Goal: Information Seeking & Learning: Understand process/instructions

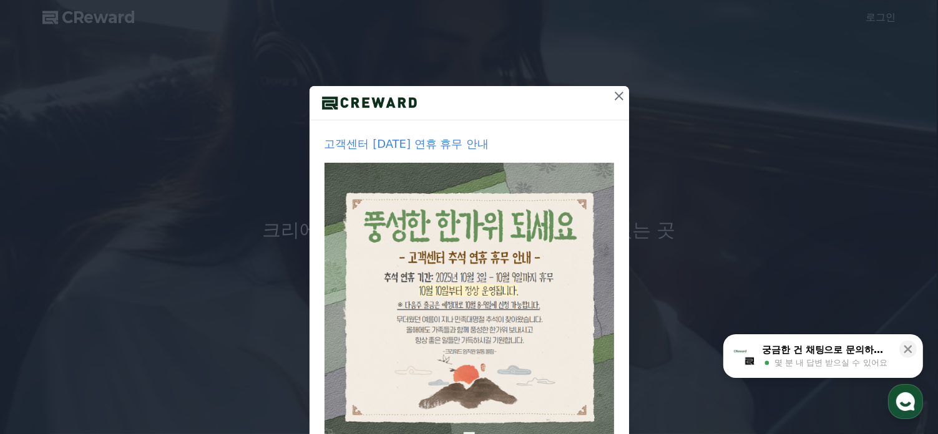
scroll to position [160, 0]
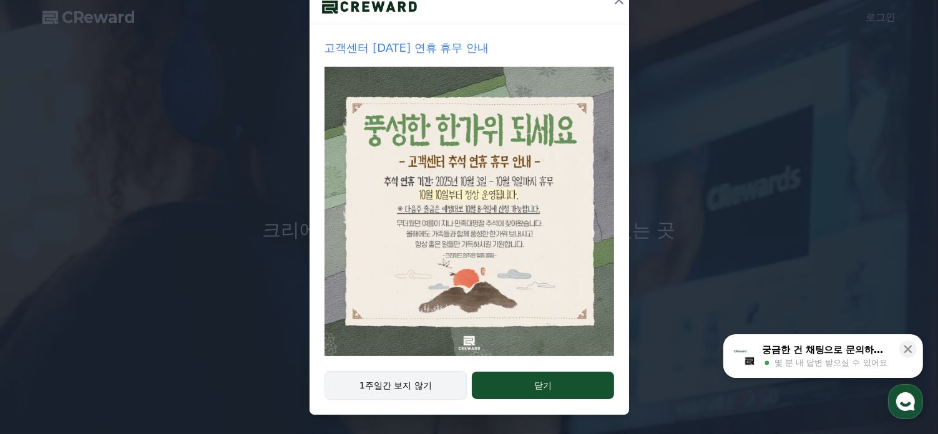
click at [357, 389] on button "1주일간 보지 않기" at bounding box center [396, 385] width 143 height 29
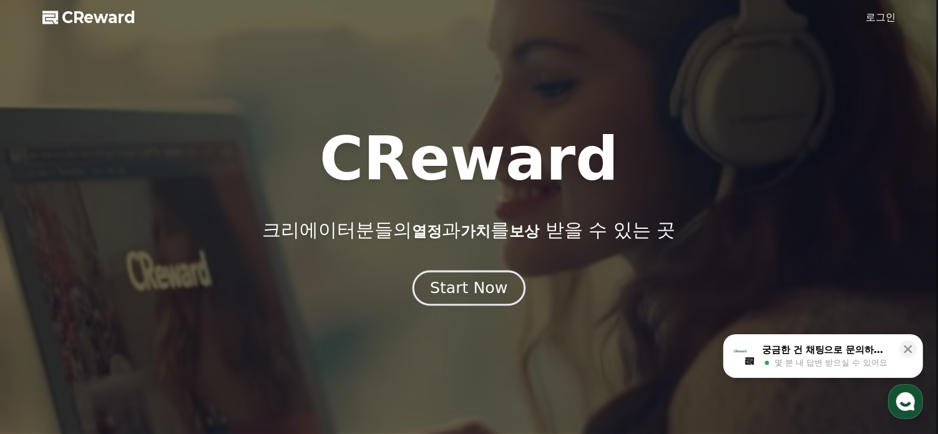
click at [450, 296] on div "Start Now" at bounding box center [468, 288] width 77 height 21
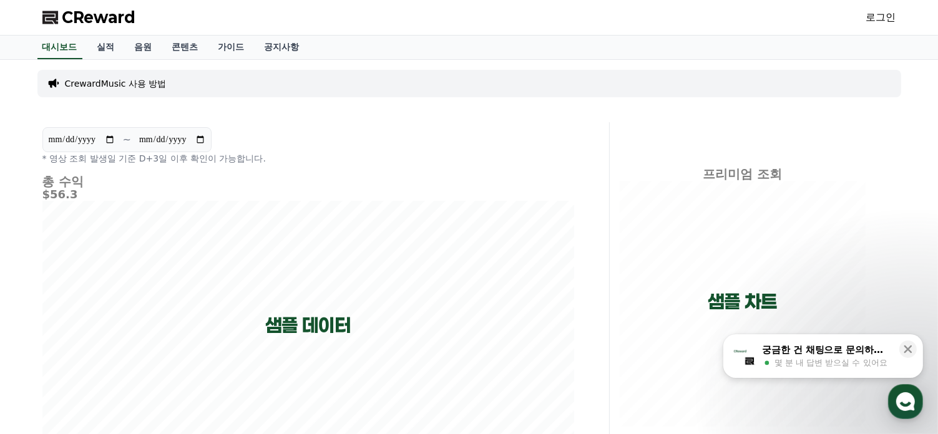
click at [135, 84] on p "CrewardMusic 사용 방법" at bounding box center [116, 83] width 102 height 12
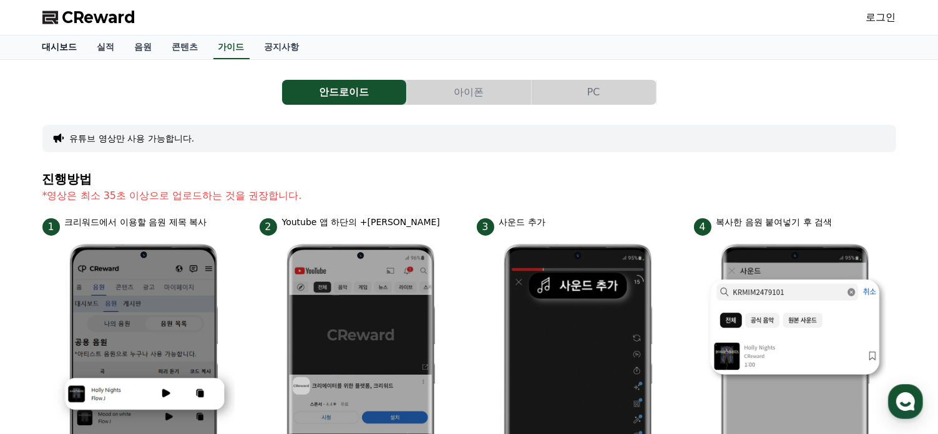
click at [57, 46] on link "대시보드" at bounding box center [59, 48] width 55 height 24
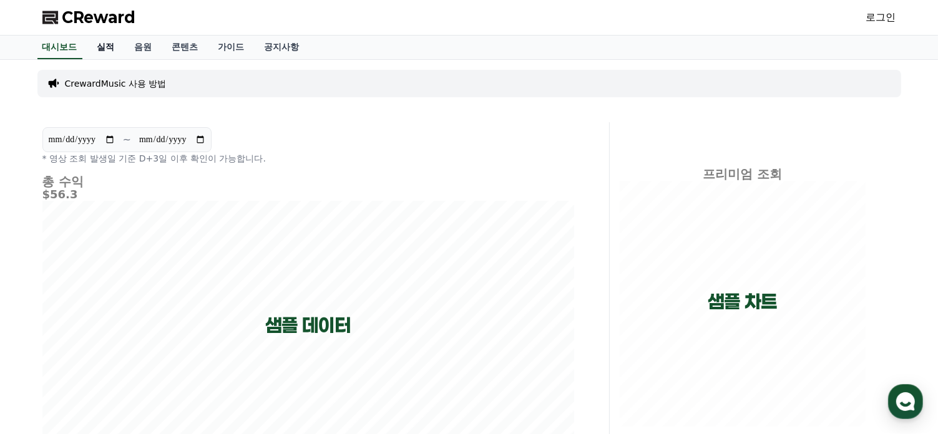
click at [107, 49] on link "실적" at bounding box center [105, 48] width 37 height 24
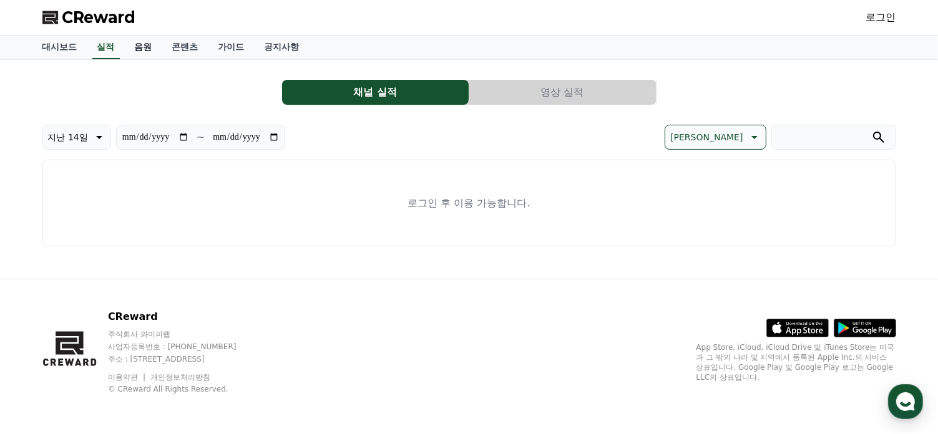
click at [148, 51] on link "음원" at bounding box center [143, 48] width 37 height 24
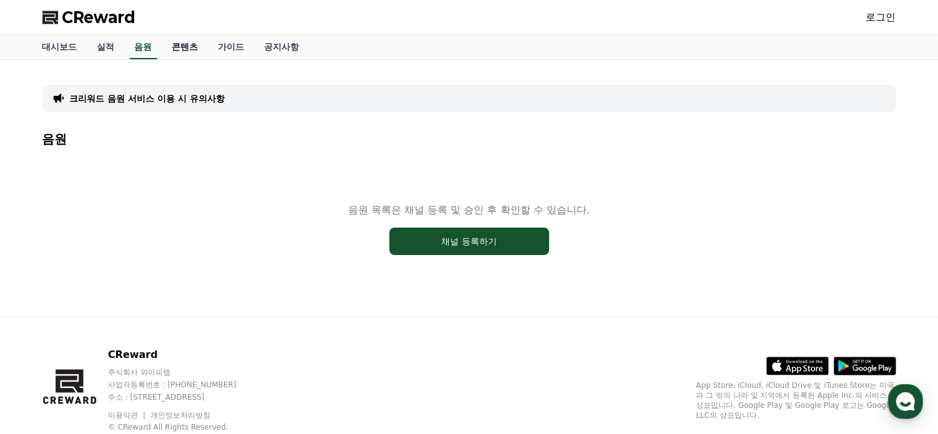
click at [177, 42] on link "콘텐츠" at bounding box center [185, 48] width 46 height 24
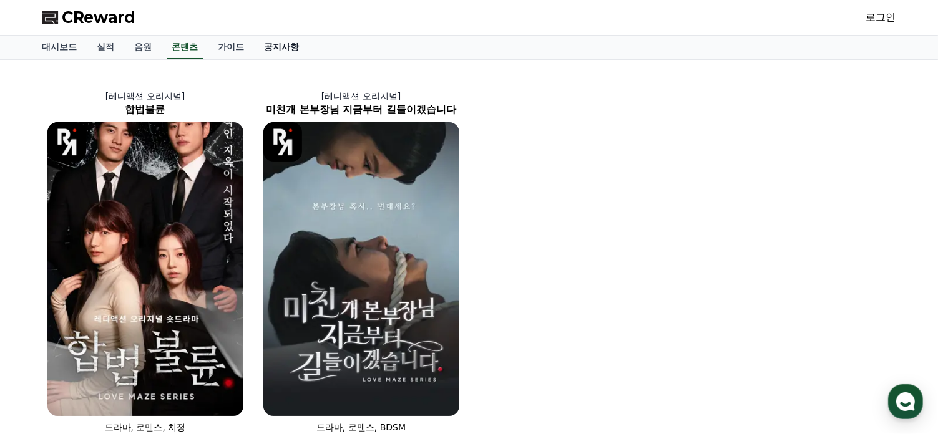
click at [274, 47] on link "공지사항" at bounding box center [282, 48] width 55 height 24
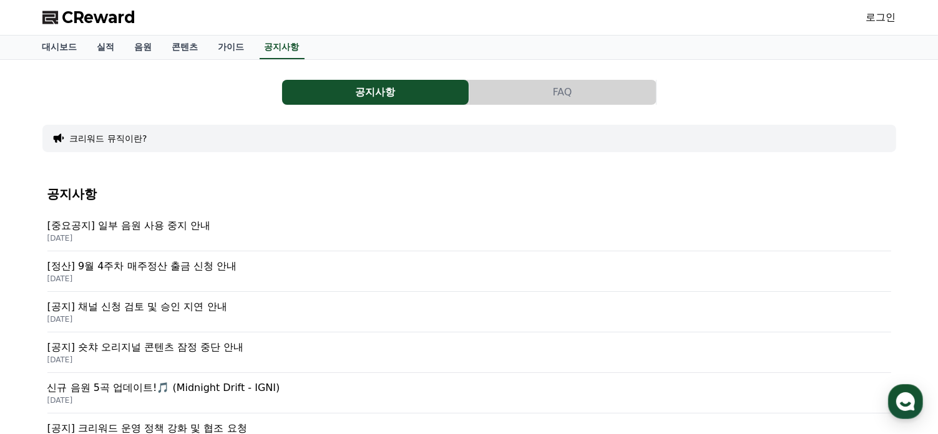
click at [537, 91] on button "FAQ" at bounding box center [562, 92] width 187 height 25
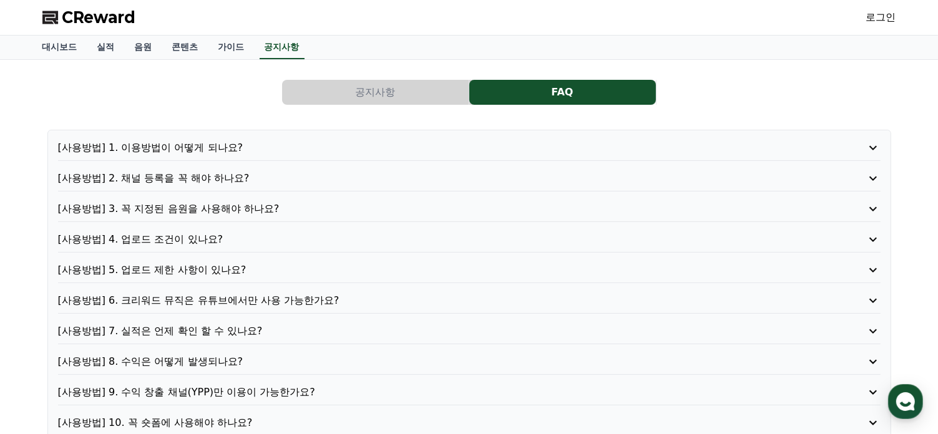
click at [145, 147] on p "[사용방법] 1. 이용방법이 어떻게 되나요?" at bounding box center [436, 147] width 757 height 15
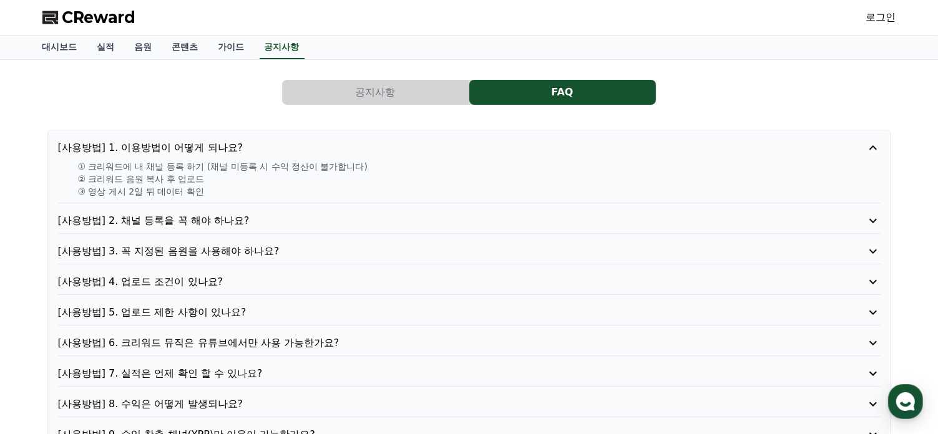
click at [137, 279] on p "[사용방법] 4. 업로드 조건이 있나요?" at bounding box center [436, 282] width 757 height 15
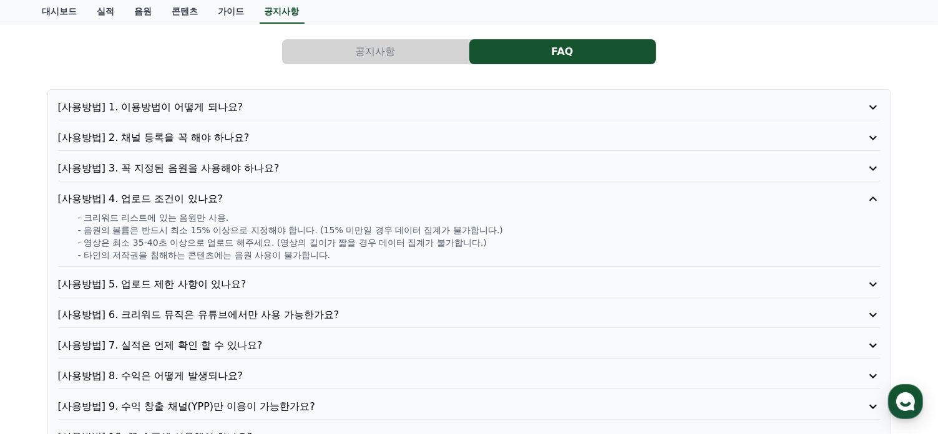
scroll to position [62, 0]
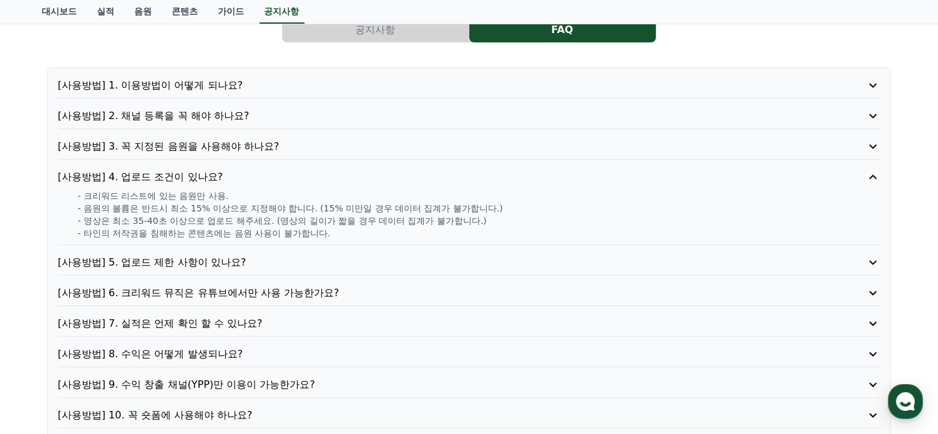
click at [162, 267] on p "[사용방법] 5. 업로드 제한 사항이 있나요?" at bounding box center [436, 262] width 757 height 15
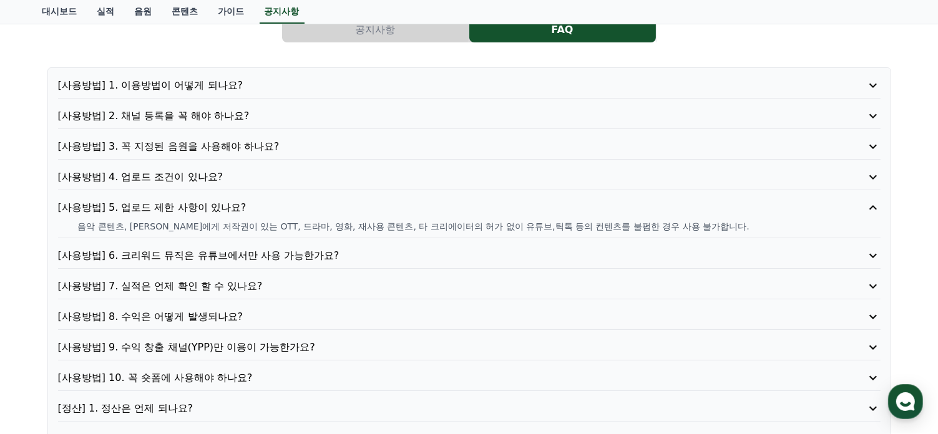
click at [164, 255] on p "[사용방법] 6. 크리워드 뮤직은 유튜브에서만 사용 가능한가요?" at bounding box center [436, 255] width 757 height 15
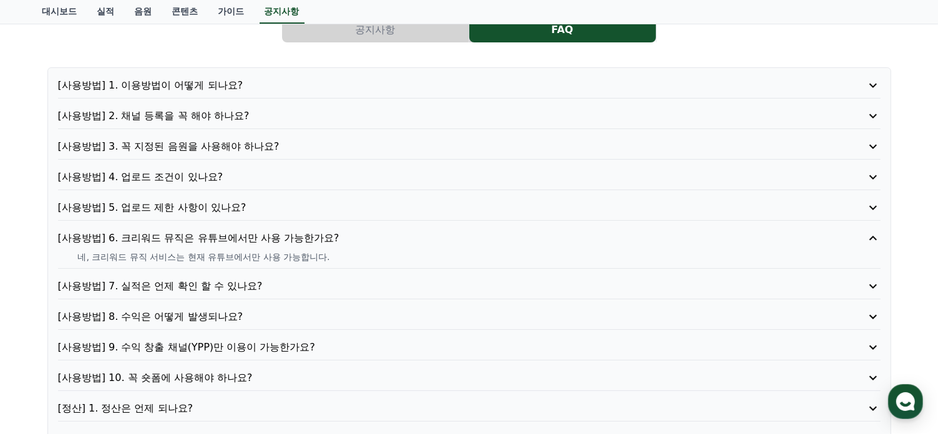
click at [156, 285] on p "[사용방법] 7. 실적은 언제 확인 할 수 있나요?" at bounding box center [436, 286] width 757 height 15
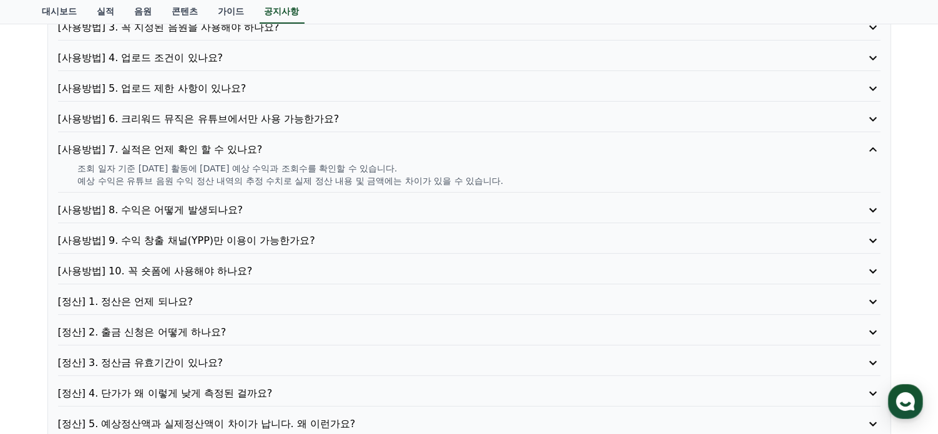
scroll to position [187, 0]
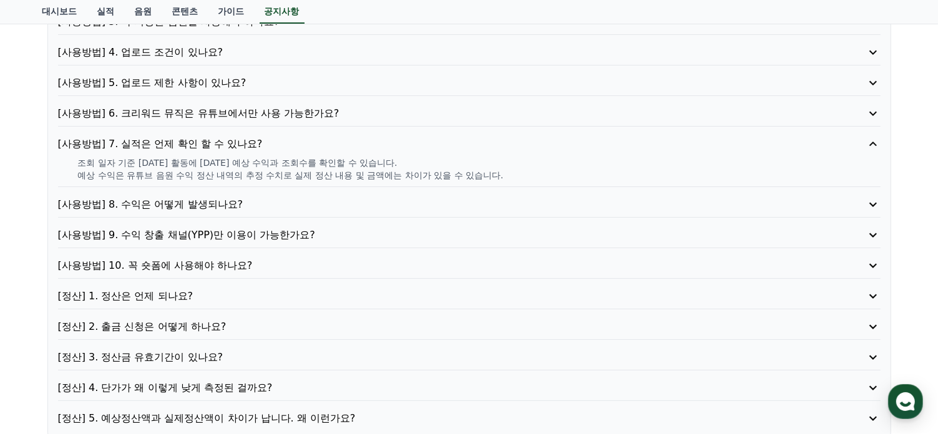
click at [156, 203] on p "[사용방법] 8. 수익은 어떻게 발생되나요?" at bounding box center [436, 204] width 757 height 15
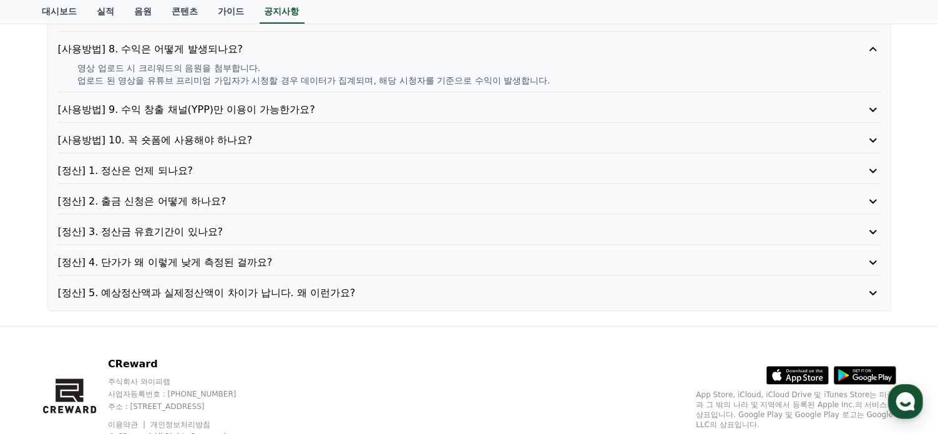
scroll to position [357, 0]
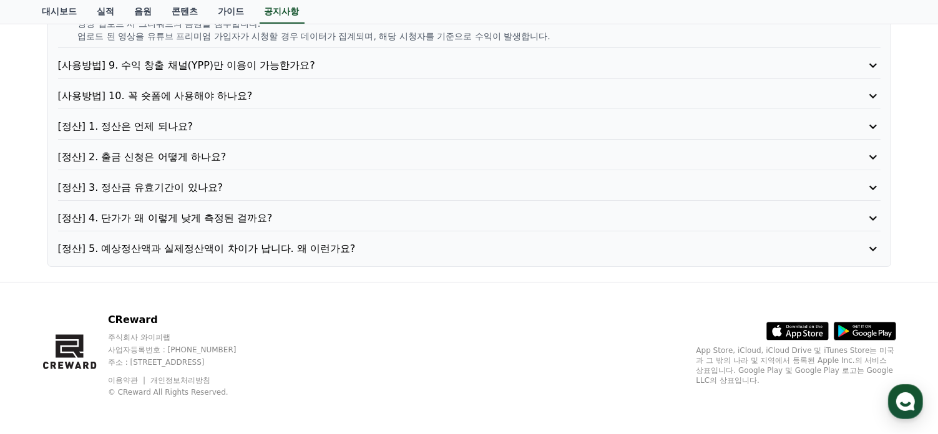
click at [142, 217] on p "[정산] 4. 단가가 왜 이렇게 낮게 측정된 걸까요?" at bounding box center [436, 218] width 757 height 15
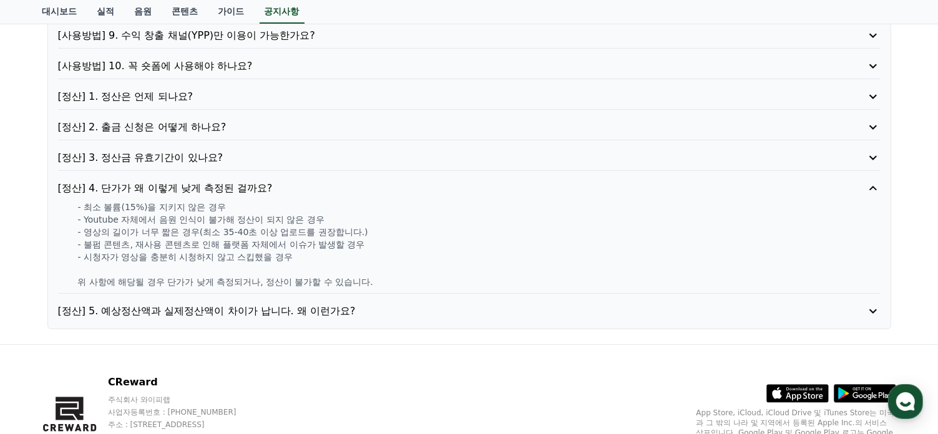
click at [139, 152] on p "[정산] 3. 정산금 유효기간이 있나요?" at bounding box center [436, 157] width 757 height 15
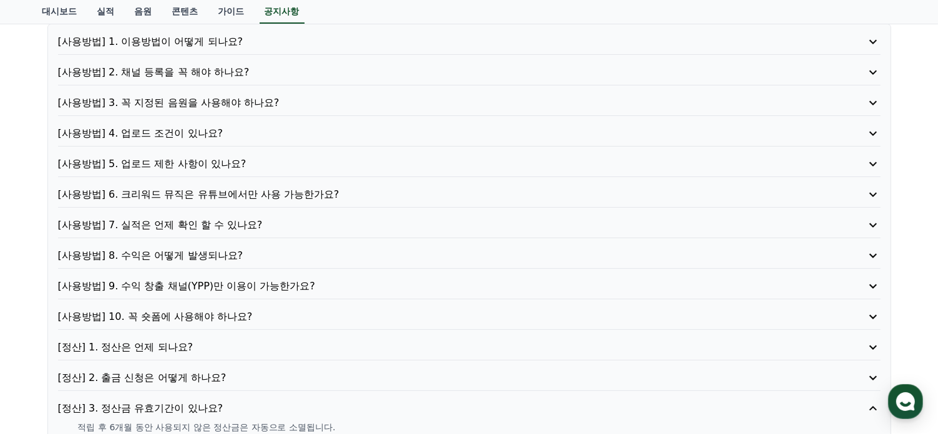
scroll to position [0, 0]
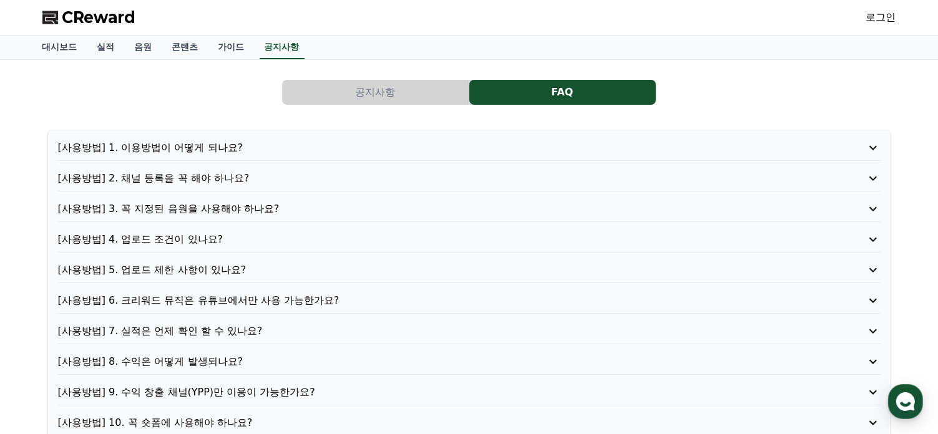
click at [875, 18] on link "로그인" at bounding box center [881, 17] width 30 height 15
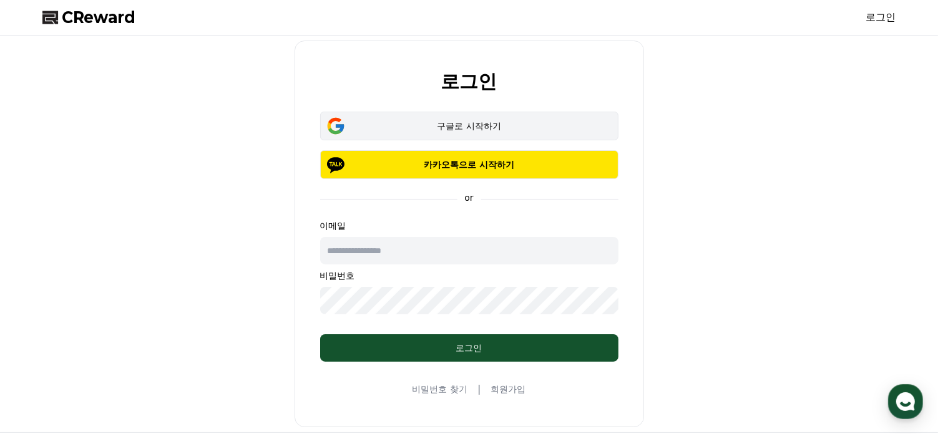
click at [437, 127] on div "구글로 시작하기" at bounding box center [469, 126] width 262 height 12
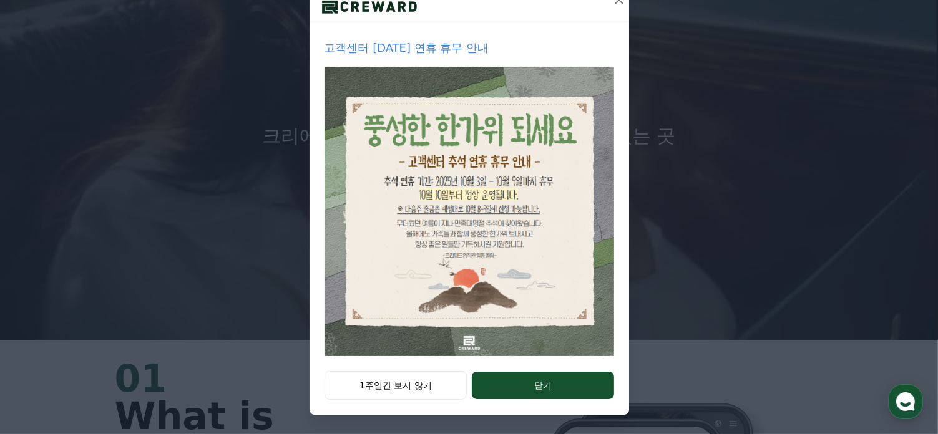
scroll to position [187, 0]
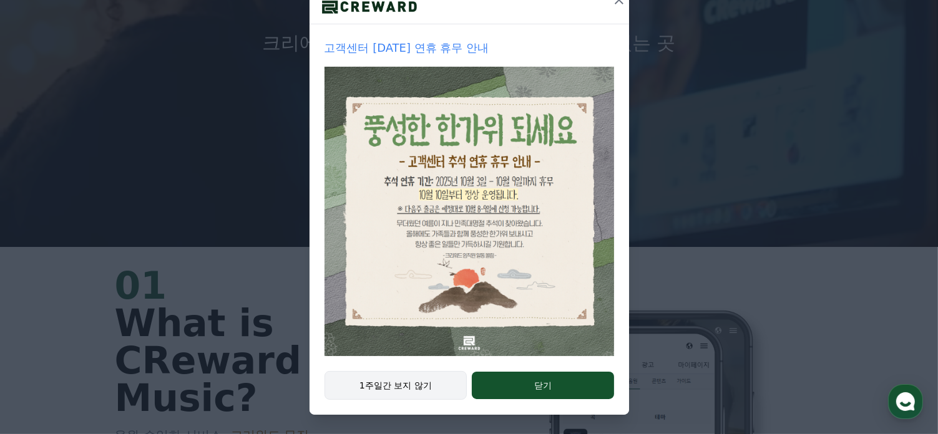
click at [388, 386] on button "1주일간 보지 않기" at bounding box center [396, 385] width 143 height 29
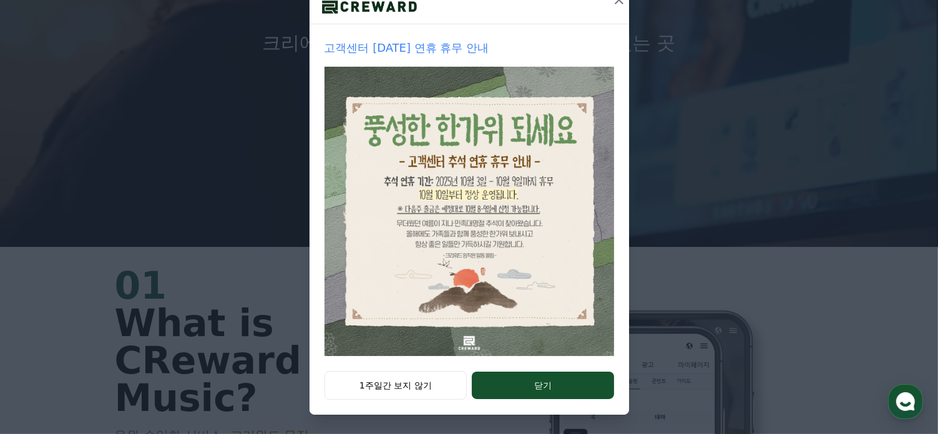
scroll to position [0, 0]
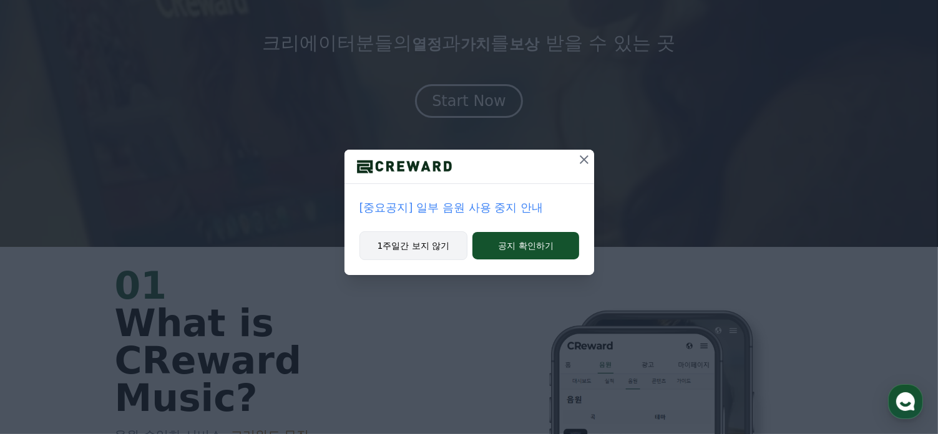
click at [435, 248] on button "1주일간 보지 않기" at bounding box center [414, 246] width 109 height 29
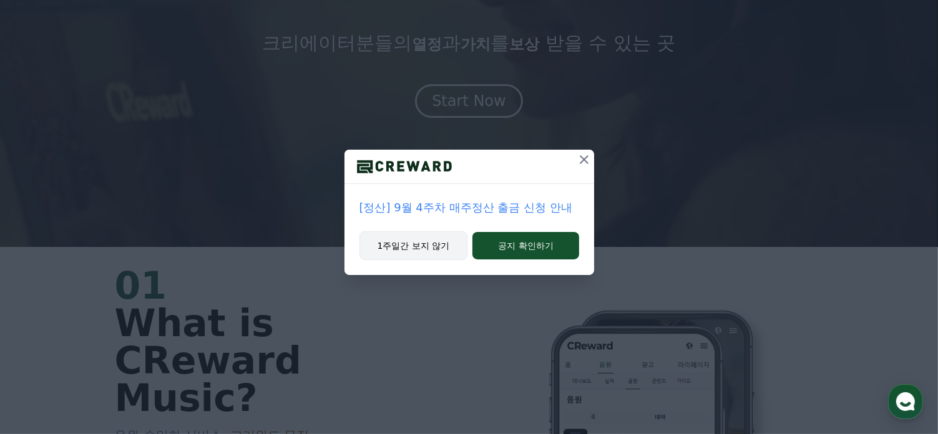
click at [433, 252] on button "1주일간 보지 않기" at bounding box center [414, 246] width 109 height 29
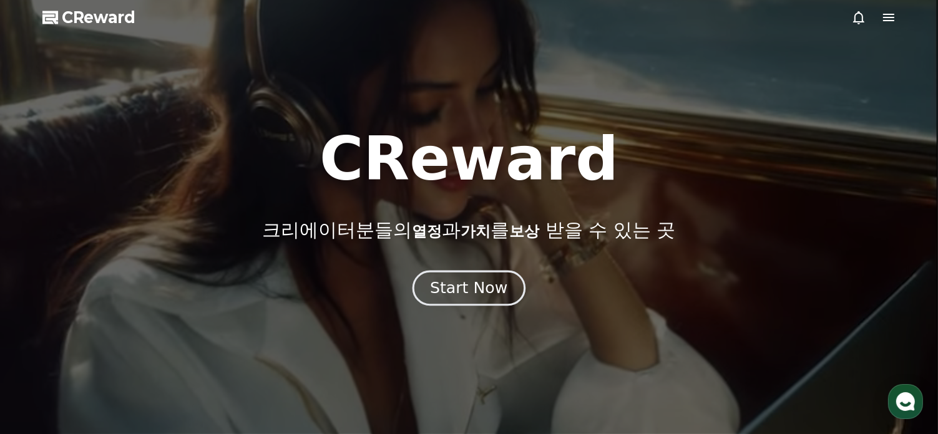
click at [472, 288] on div "Start Now" at bounding box center [468, 288] width 77 height 21
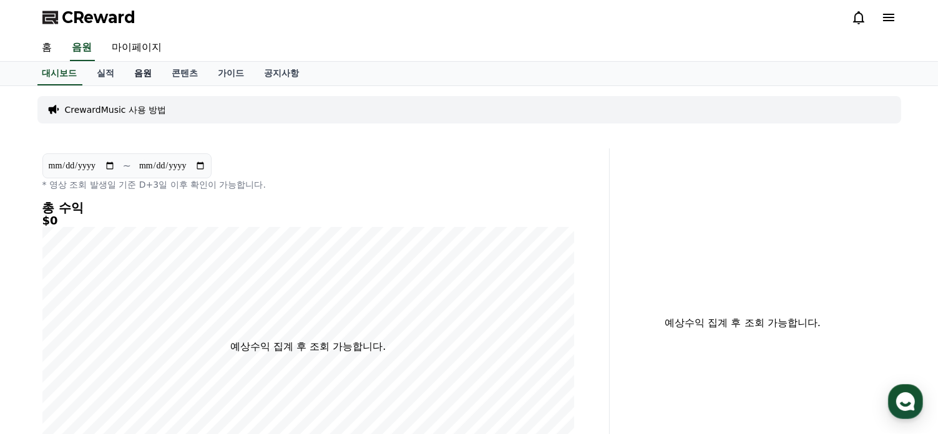
click at [145, 75] on link "음원" at bounding box center [143, 74] width 37 height 24
